Goal: Navigation & Orientation: Find specific page/section

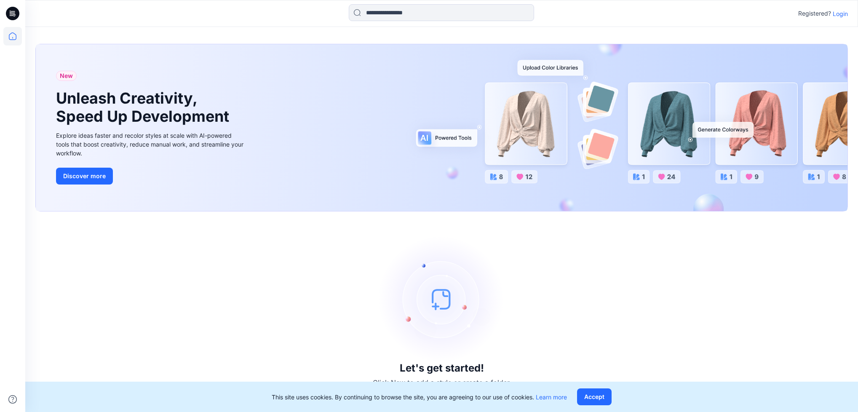
click at [843, 13] on p "Login" at bounding box center [839, 13] width 15 height 9
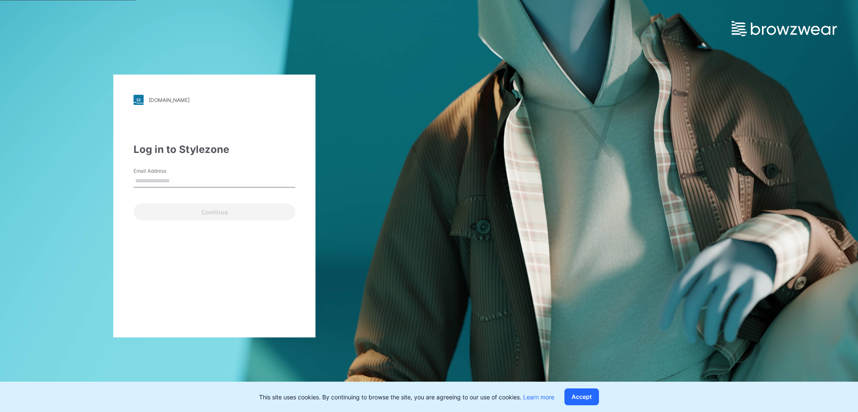
click at [222, 179] on input "Email Address" at bounding box center [214, 181] width 162 height 13
type input "**********"
click at [195, 205] on button "Continue" at bounding box center [214, 211] width 162 height 17
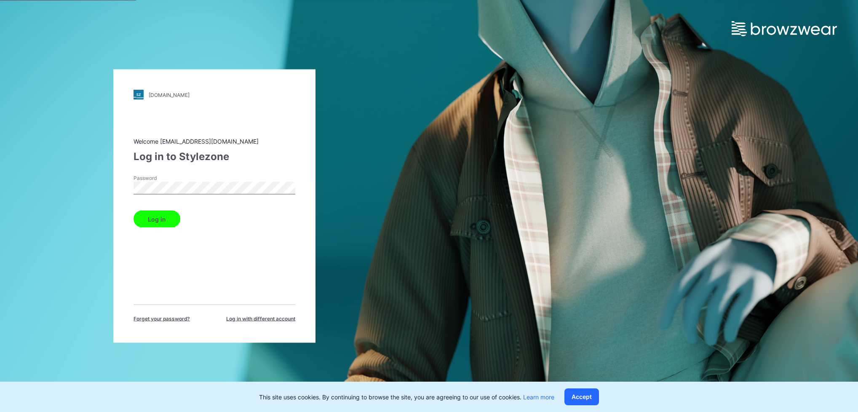
click at [99, 184] on div "star.stylezone.com Loading... Welcome gayanh@star.lk Log in to Stylezone Passwo…" at bounding box center [214, 206] width 429 height 412
click at [158, 215] on button "Log in" at bounding box center [156, 219] width 47 height 17
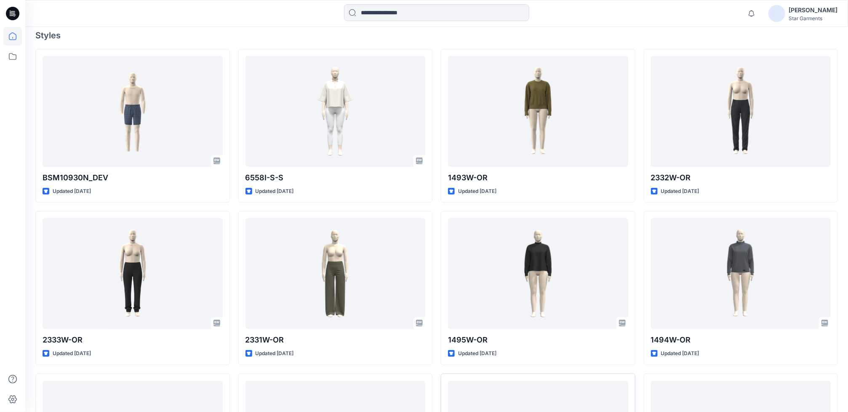
scroll to position [253, 0]
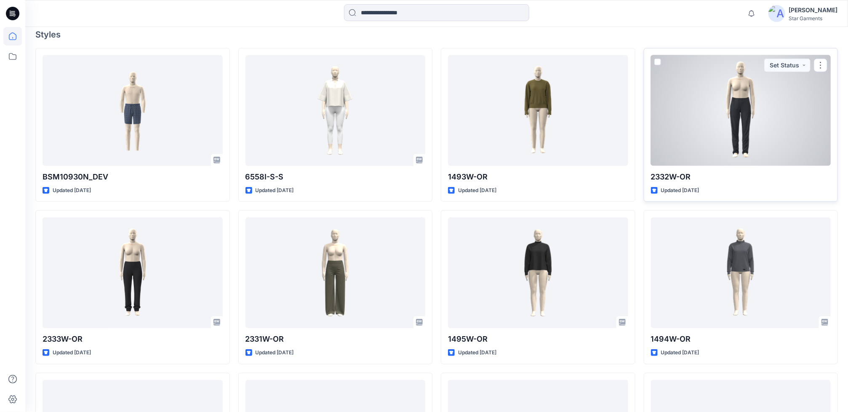
click at [777, 134] on div at bounding box center [741, 110] width 180 height 111
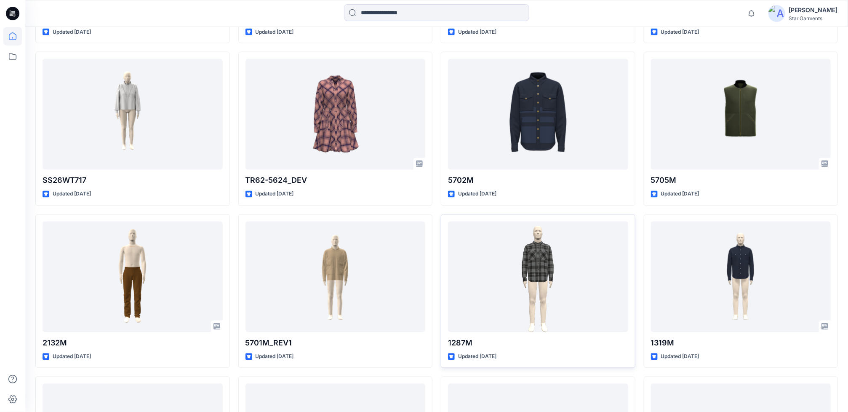
scroll to position [758, 0]
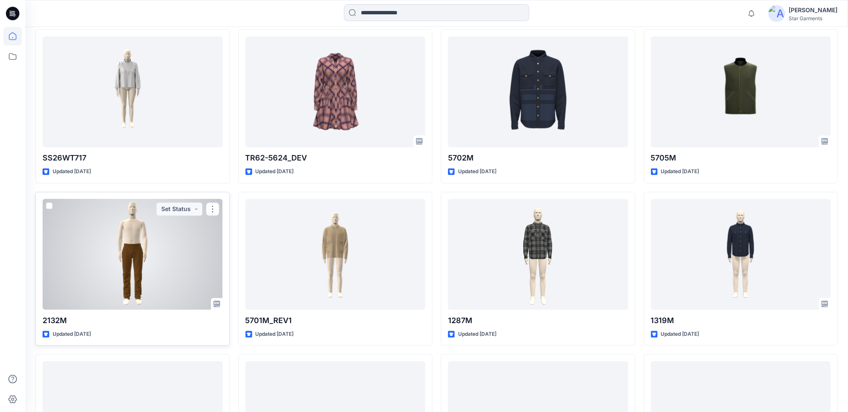
click at [188, 304] on div at bounding box center [133, 254] width 180 height 111
